Goal: Transaction & Acquisition: Download file/media

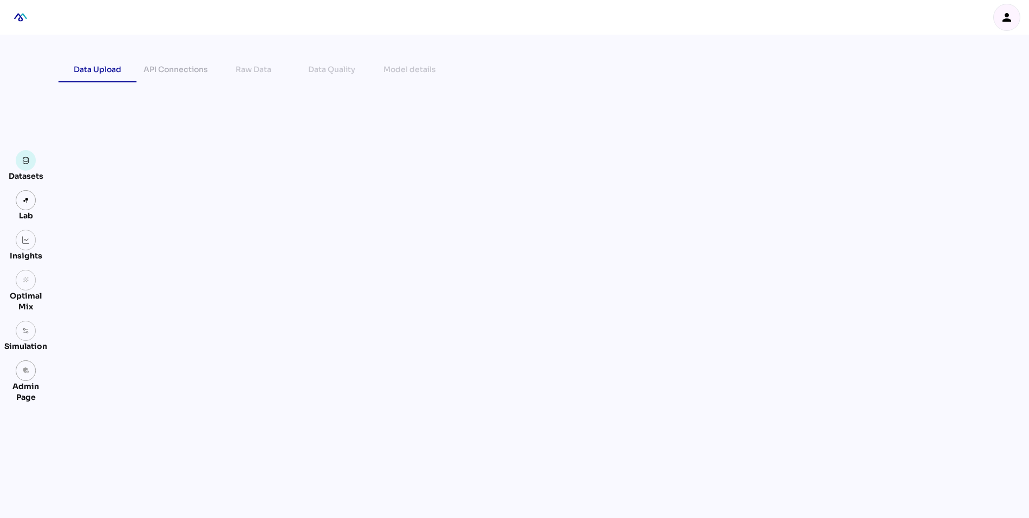
click at [1012, 17] on icon "person" at bounding box center [1007, 17] width 13 height 13
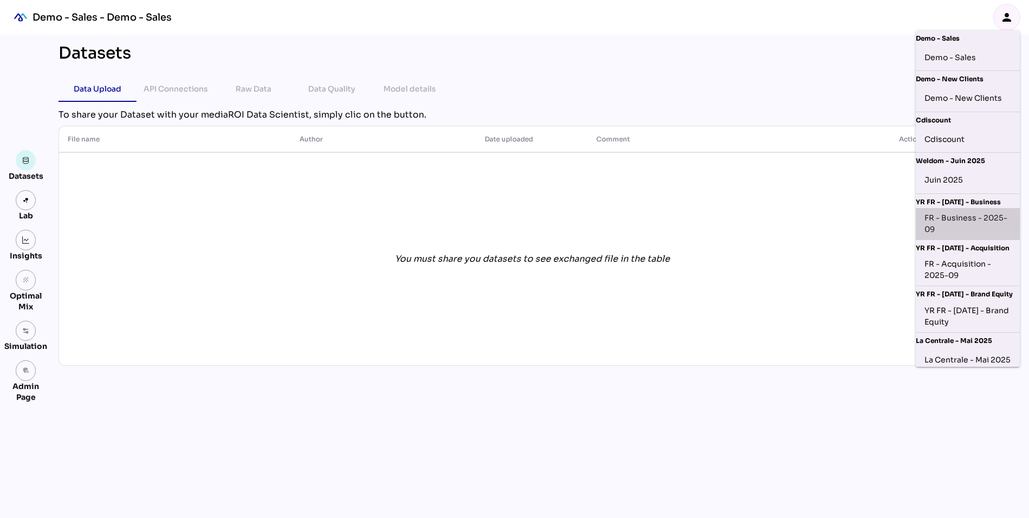
click at [959, 220] on div "FR - Business - 2025-09" at bounding box center [968, 223] width 87 height 23
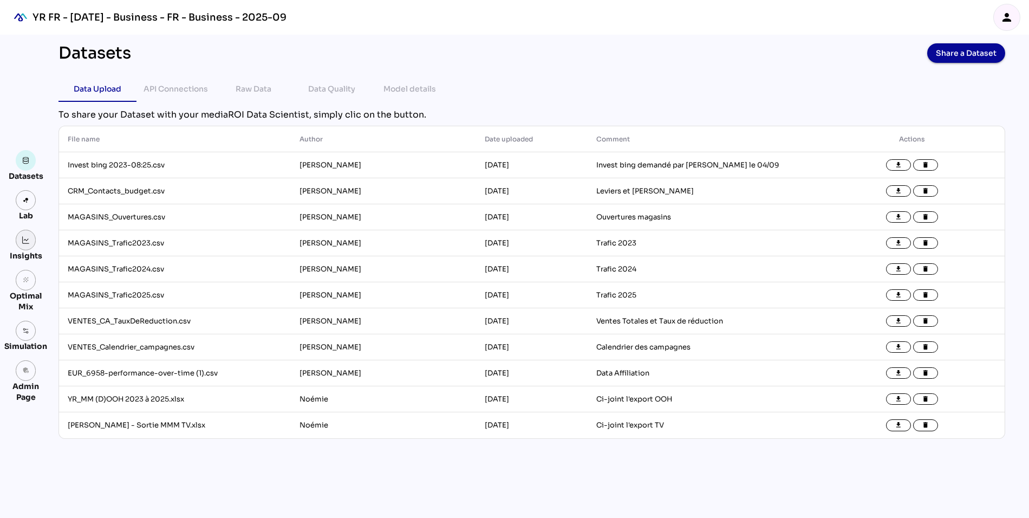
click at [28, 246] on link at bounding box center [26, 240] width 21 height 21
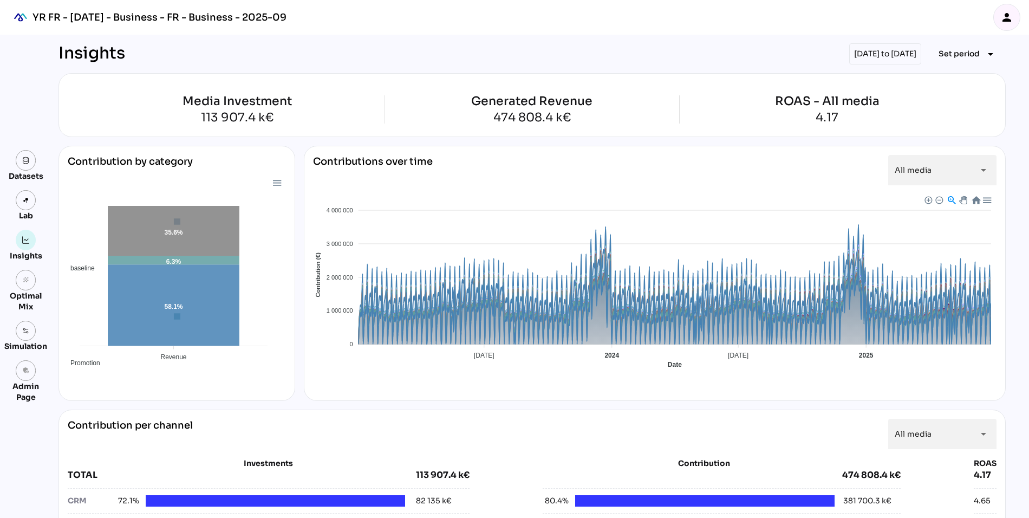
click at [1012, 19] on icon "person" at bounding box center [1007, 17] width 13 height 13
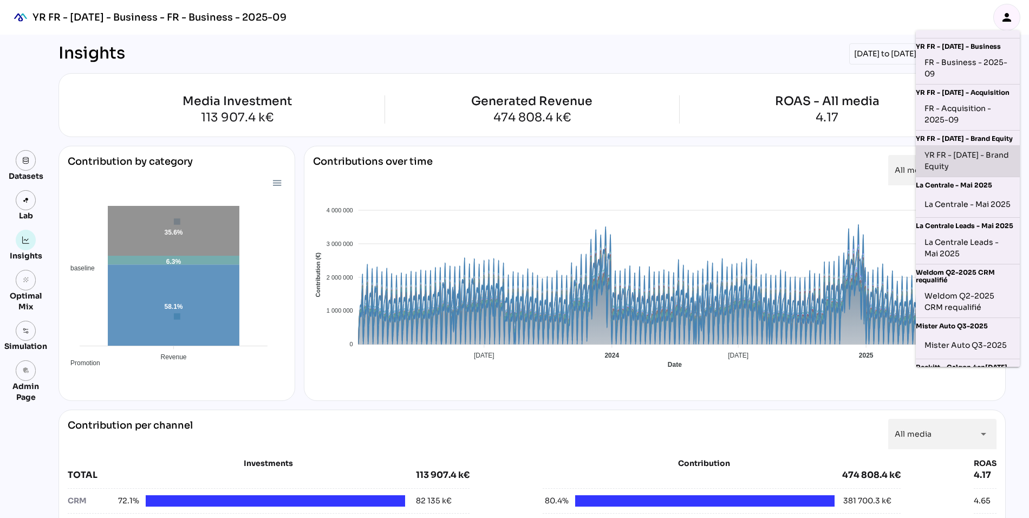
scroll to position [342, 0]
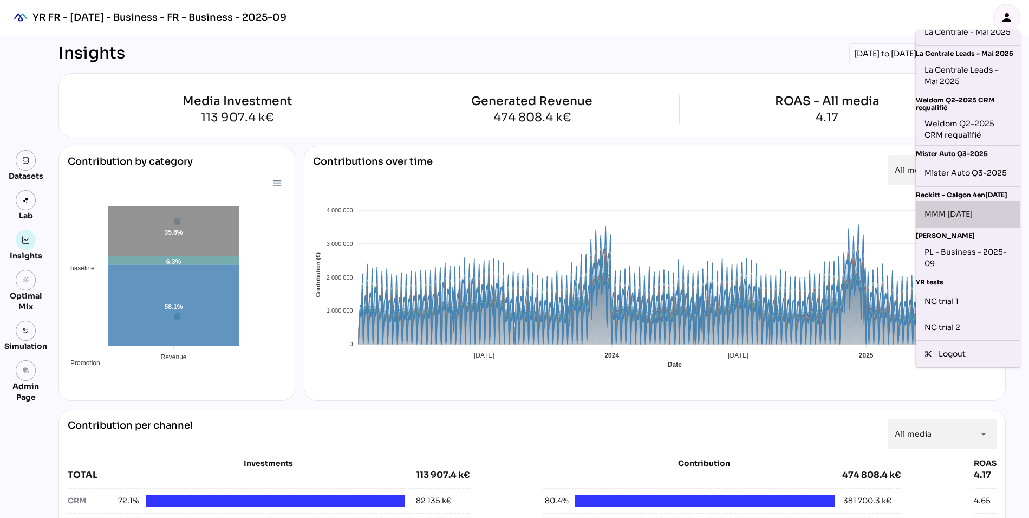
click at [963, 220] on div "MMM [DATE]" at bounding box center [968, 213] width 87 height 17
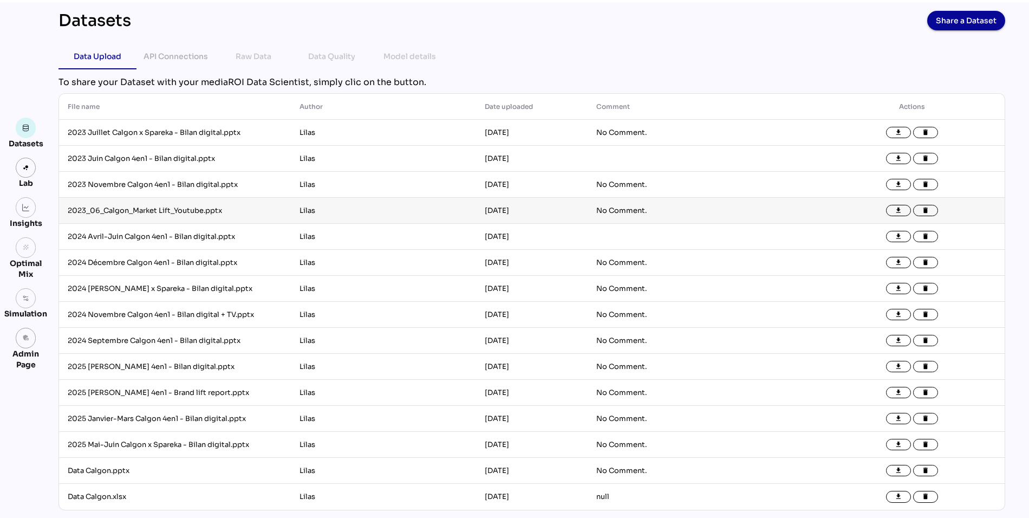
scroll to position [33, 0]
click at [83, 495] on td "Data Calgon.xlsx" at bounding box center [175, 497] width 232 height 26
click at [901, 499] on icon "file_download" at bounding box center [899, 497] width 8 height 8
click at [175, 233] on td "2024 Avril-Juin Calgon 4en1 - Bilan digital.pptx" at bounding box center [175, 237] width 232 height 26
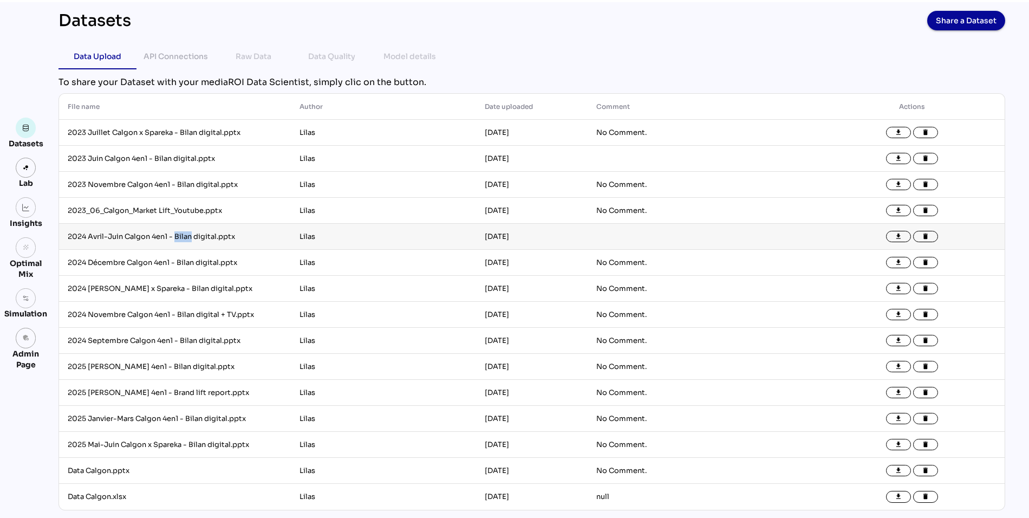
click at [175, 233] on td "2024 Avril-Juin Calgon 4en1 - Bilan digital.pptx" at bounding box center [175, 237] width 232 height 26
click at [891, 232] on button "file_download" at bounding box center [898, 237] width 25 height 12
click at [179, 56] on div "API Connections" at bounding box center [176, 56] width 64 height 13
